Goal: Task Accomplishment & Management: Manage account settings

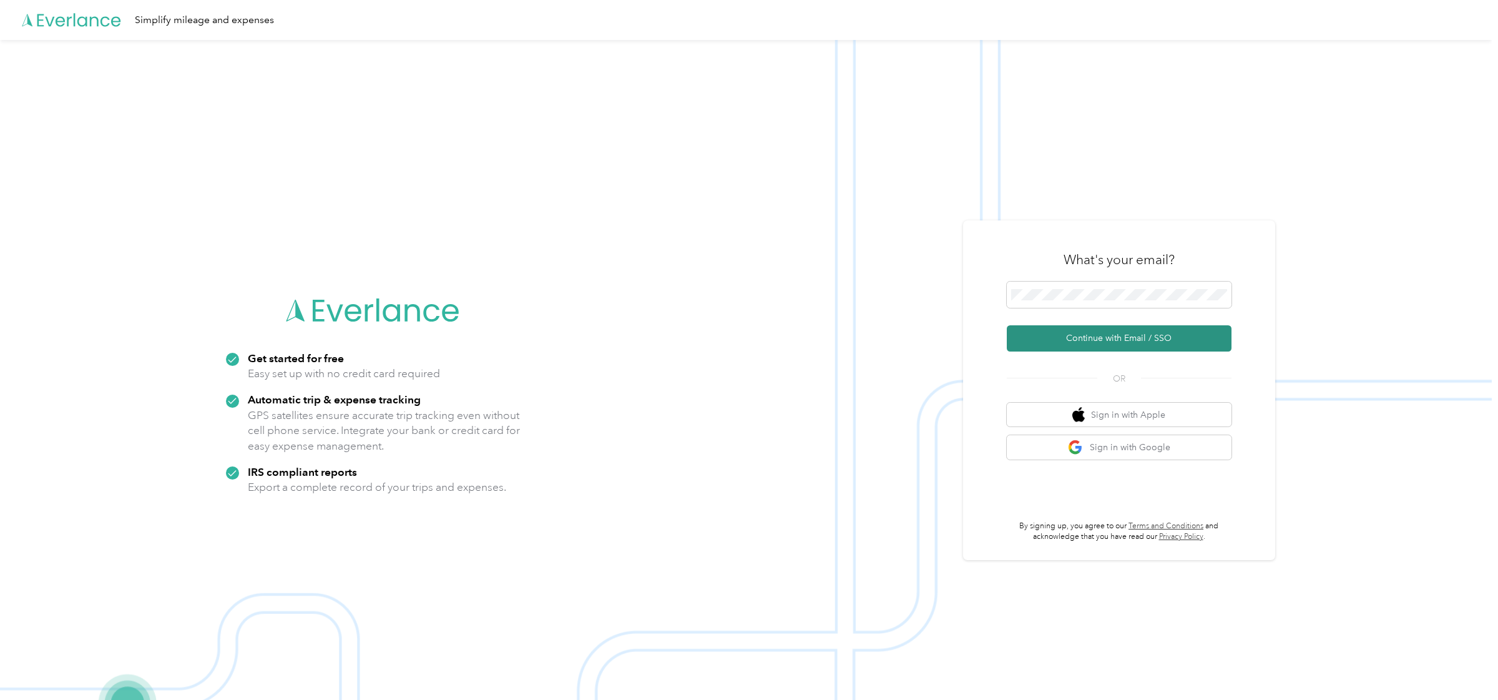
click at [1112, 338] on button "Continue with Email / SSO" at bounding box center [1119, 338] width 225 height 26
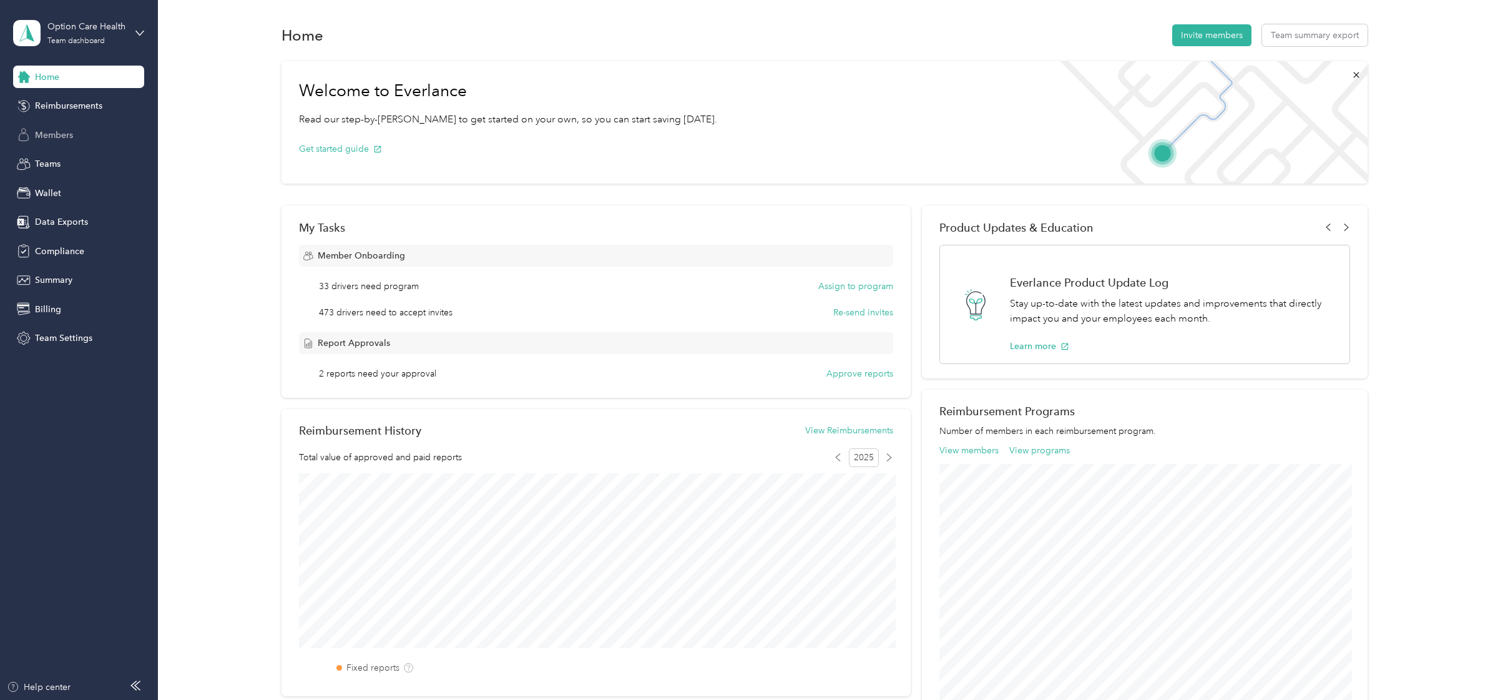
click at [64, 137] on span "Members" at bounding box center [54, 135] width 38 height 13
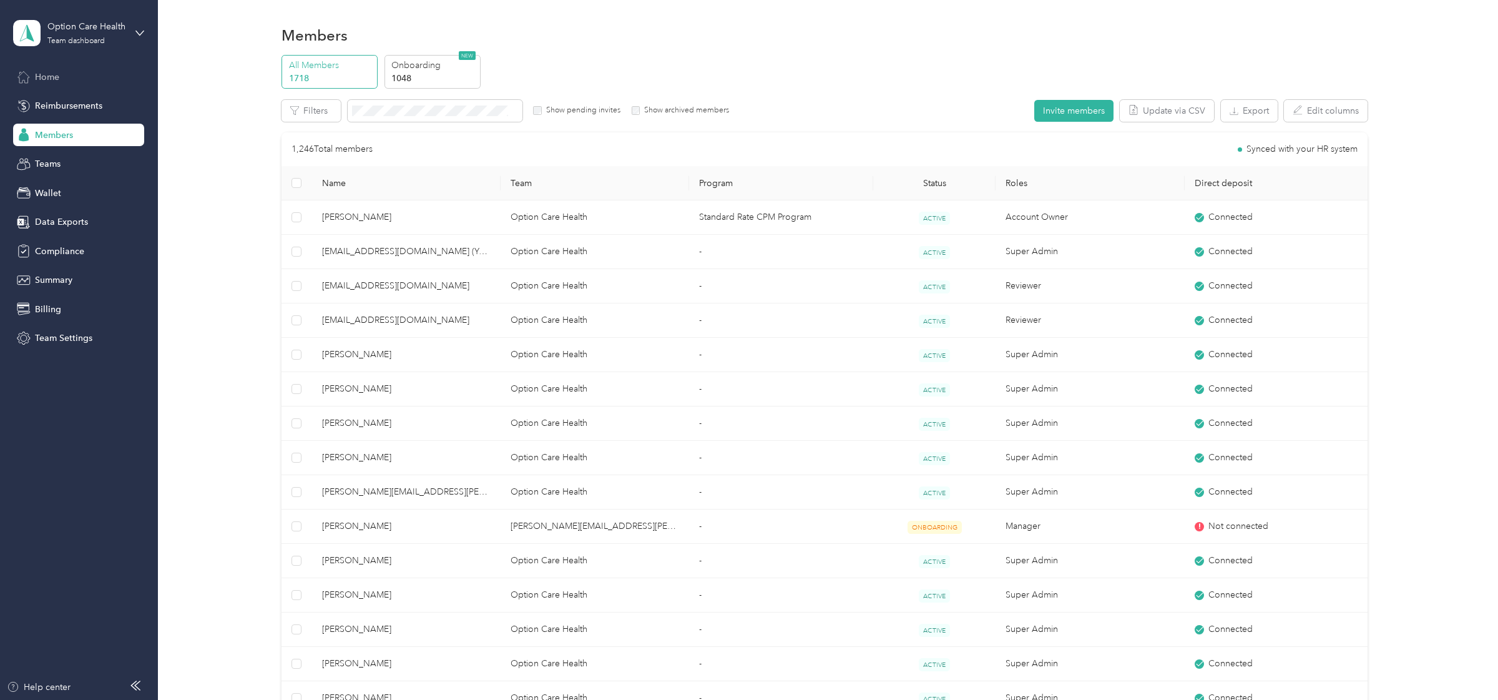
click at [61, 82] on div "Home" at bounding box center [78, 77] width 131 height 22
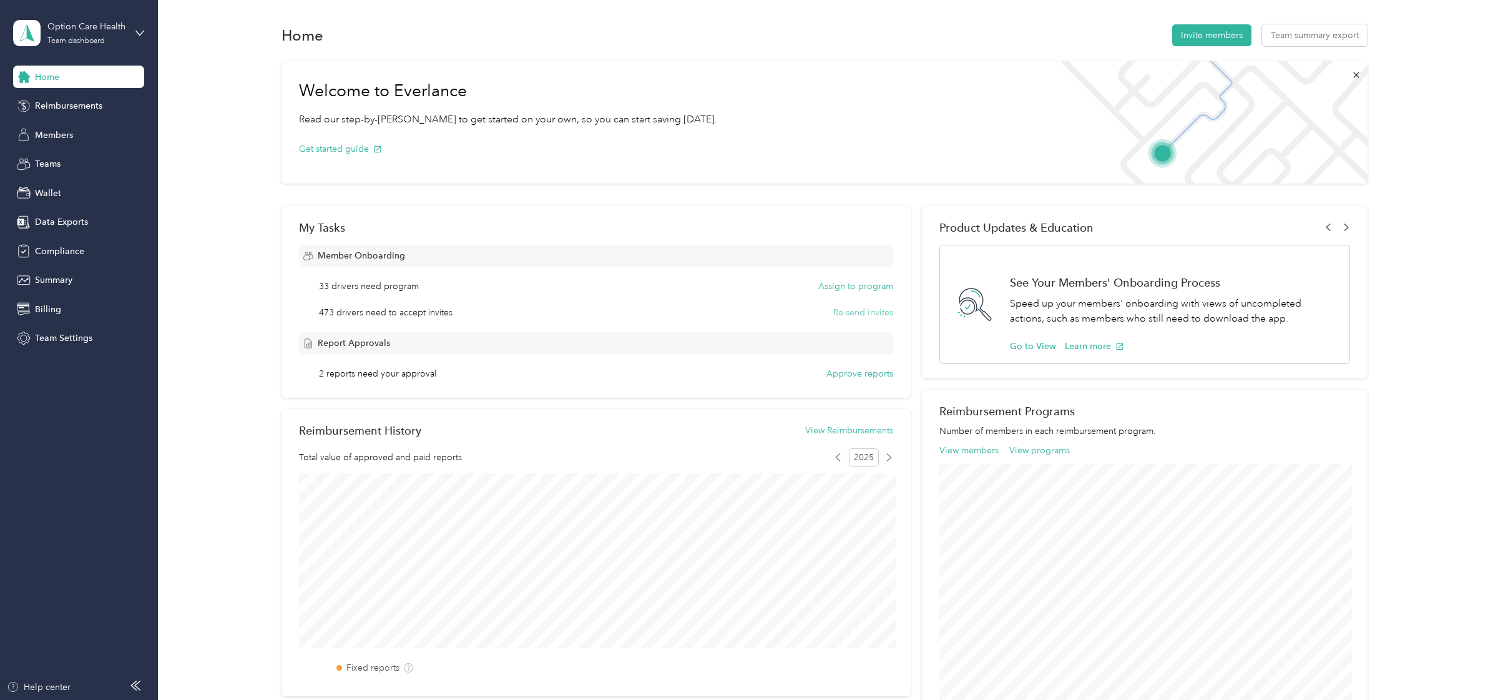
click at [869, 313] on button "Re-send invites" at bounding box center [863, 312] width 60 height 13
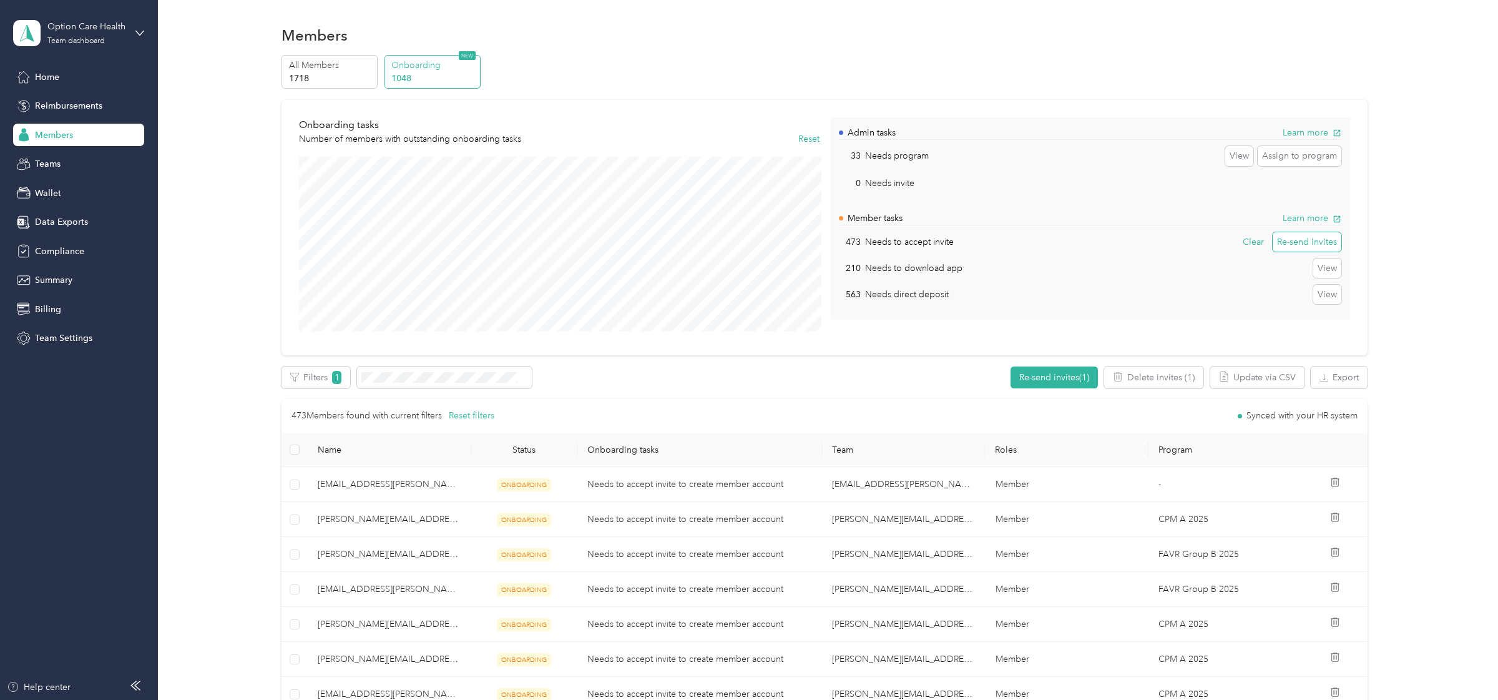
click at [1307, 239] on button "Re-send invites" at bounding box center [1306, 242] width 69 height 20
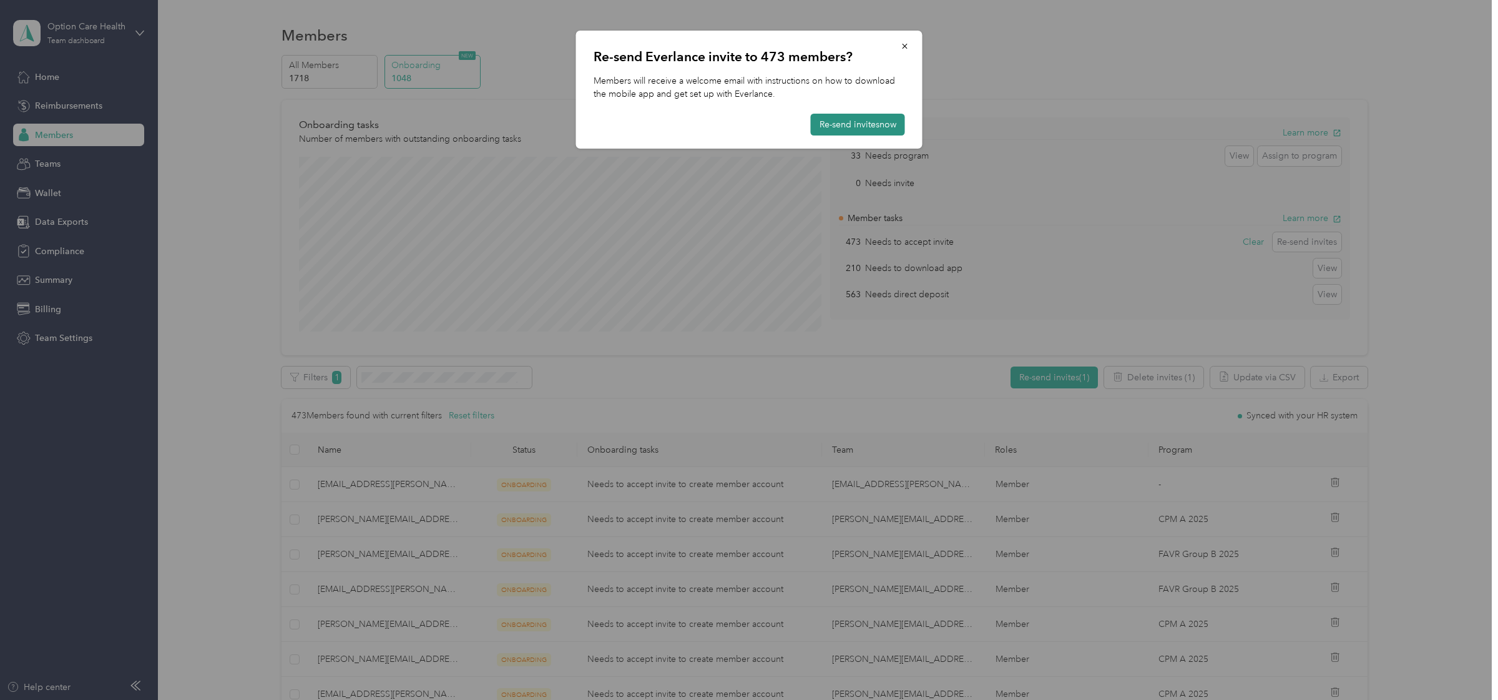
click at [871, 133] on button "Re-send invites now" at bounding box center [858, 125] width 94 height 22
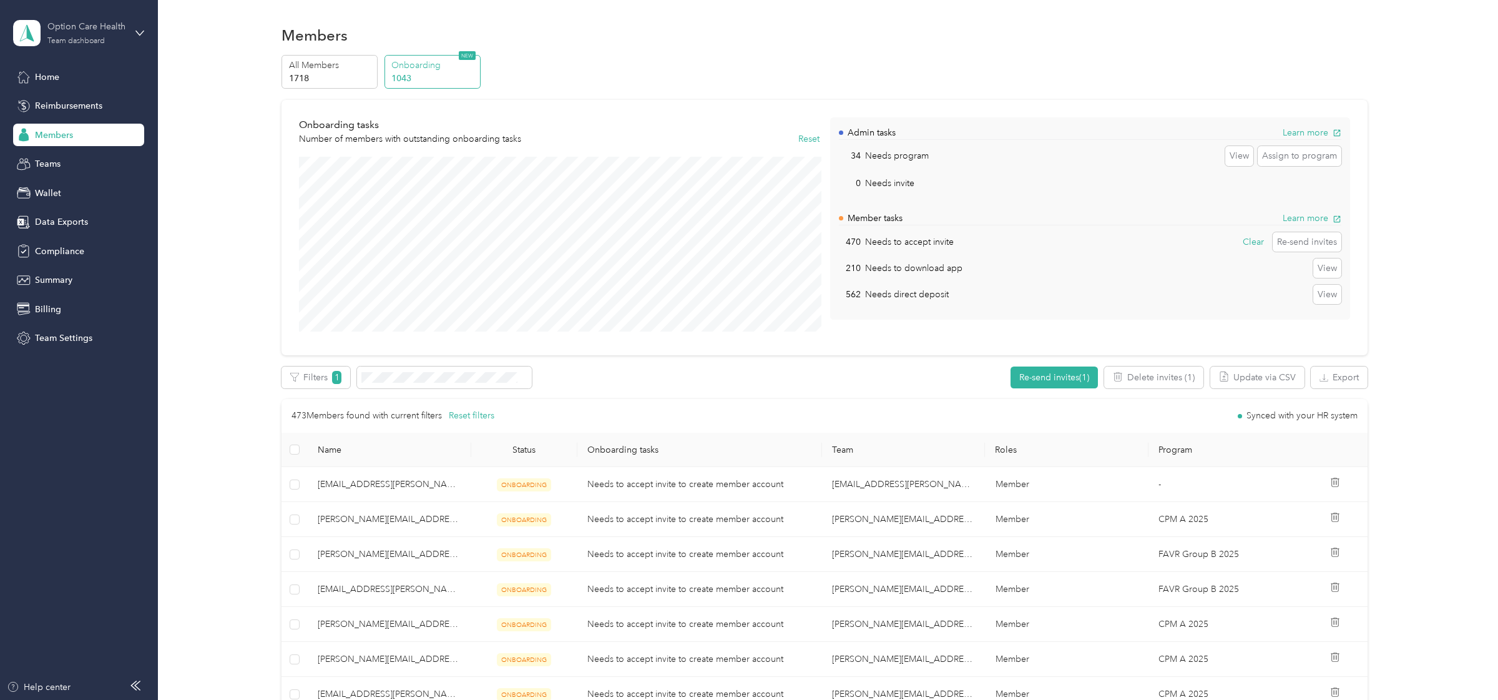
click at [97, 36] on div "Option Care Health Team dashboard" at bounding box center [86, 32] width 78 height 25
click at [61, 151] on div "Log out" at bounding box center [144, 160] width 245 height 22
